Goal: Check status: Check status

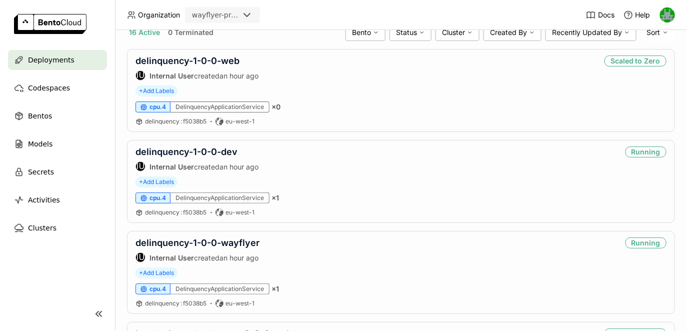
scroll to position [200, 0]
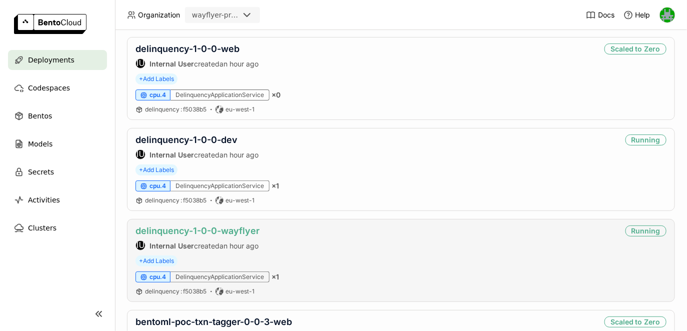
click at [233, 226] on link "delinquency-1-0-0-wayflyer" at bounding box center [197, 230] width 124 height 10
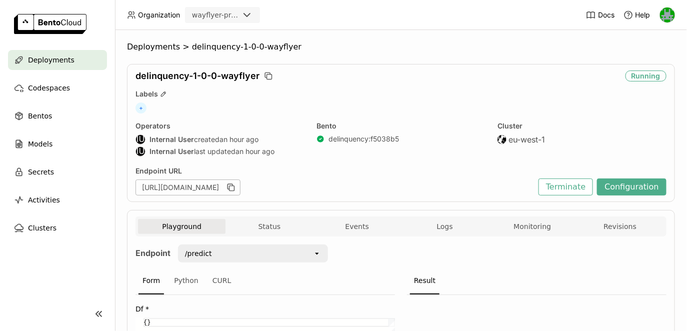
click at [615, 234] on div "Playground Status Events Logs Monitoring Revisions" at bounding box center [401, 227] width 526 height 17
click at [578, 236] on div "Playground Status Events Logs Monitoring Revisions" at bounding box center [401, 227] width 526 height 17
click at [596, 220] on button "Revisions" at bounding box center [619, 226] width 87 height 15
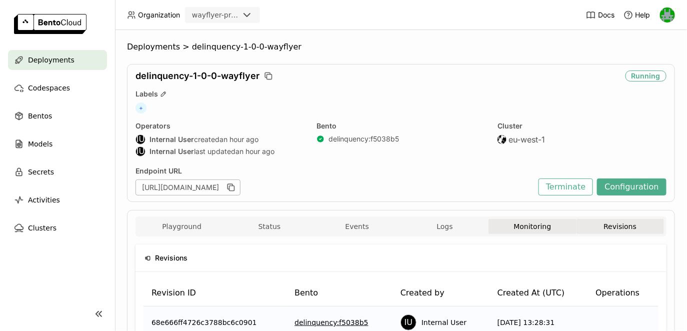
click at [527, 227] on button "Monitoring" at bounding box center [531, 226] width 87 height 15
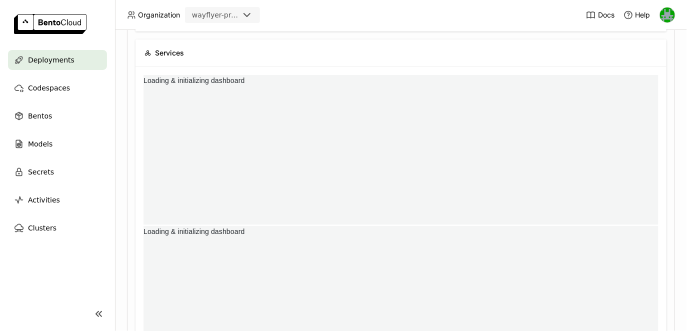
scroll to position [150, 171]
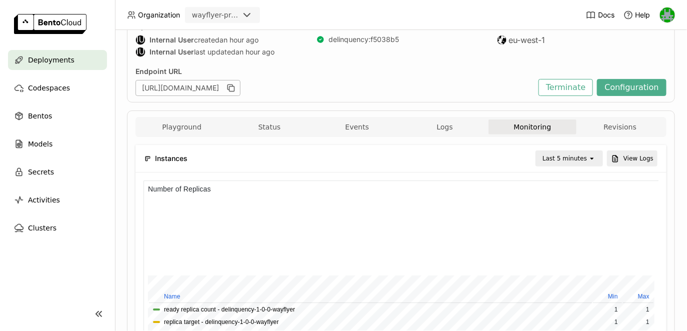
click at [551, 157] on div "Last 5 minutes" at bounding box center [564, 158] width 44 height 10
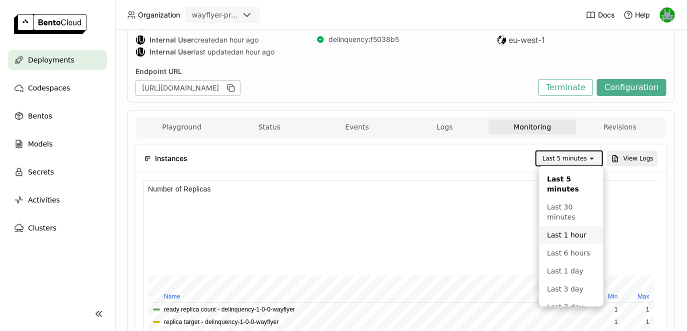
click at [556, 235] on div "Last 1 hour" at bounding box center [571, 235] width 48 height 10
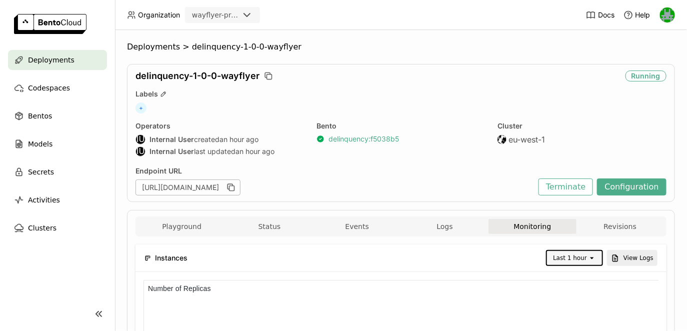
click at [347, 136] on link "delinquency : f5038b5" at bounding box center [363, 138] width 70 height 9
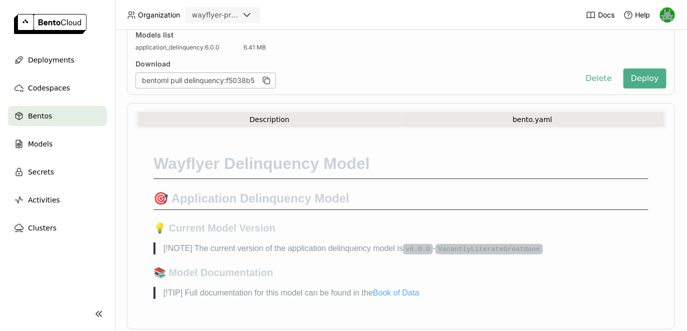
click at [459, 114] on button "bento.yaml" at bounding box center [532, 119] width 263 height 15
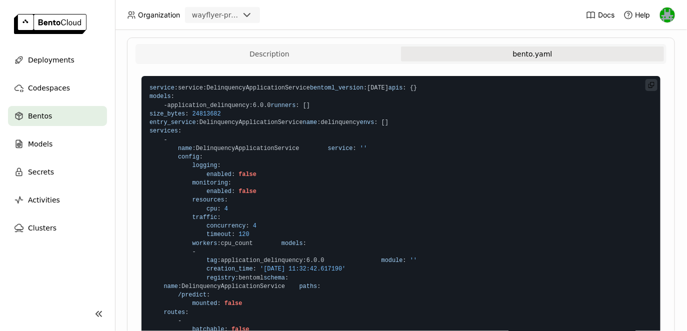
click at [206, 117] on span "24813682" at bounding box center [206, 113] width 28 height 7
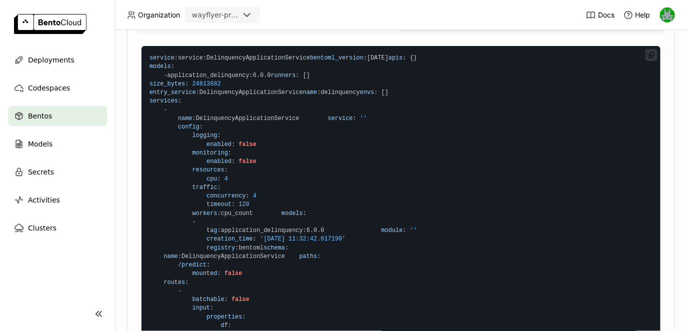
click at [219, 182] on span ":" at bounding box center [218, 178] width 3 height 7
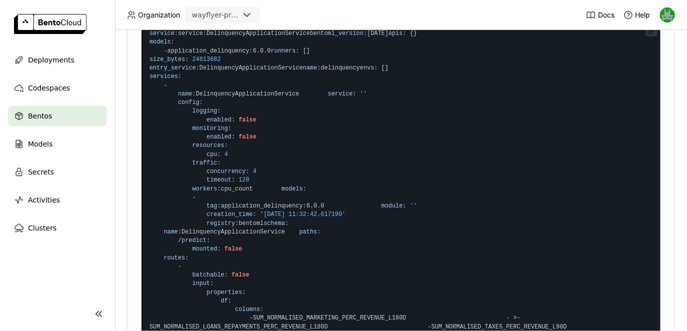
click at [235, 192] on span "workers : cpu_count" at bounding box center [200, 188] width 103 height 7
click at [234, 183] on span ":" at bounding box center [232, 179] width 3 height 7
click at [256, 175] on span "4" at bounding box center [254, 171] width 3 height 7
click at [248, 175] on span ":" at bounding box center [247, 171] width 3 height 7
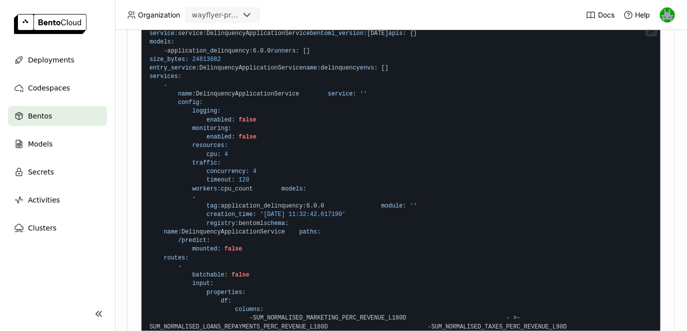
click at [244, 175] on span "concurrency" at bounding box center [225, 171] width 39 height 7
